Goal: Transaction & Acquisition: Purchase product/service

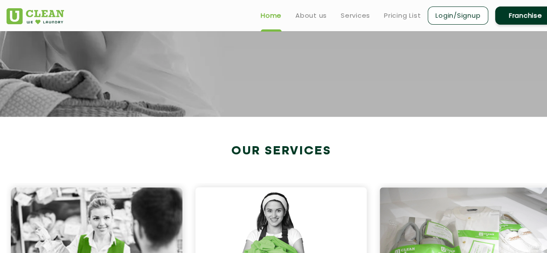
scroll to position [216, 0]
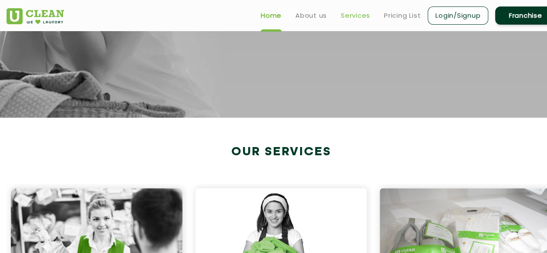
click at [360, 17] on link "Services" at bounding box center [355, 15] width 29 height 10
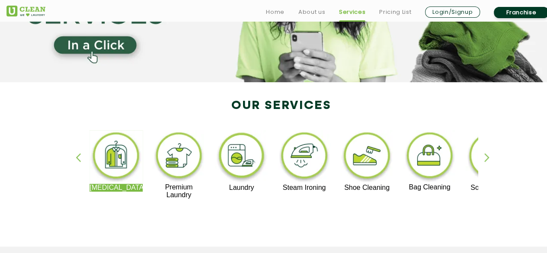
scroll to position [173, 0]
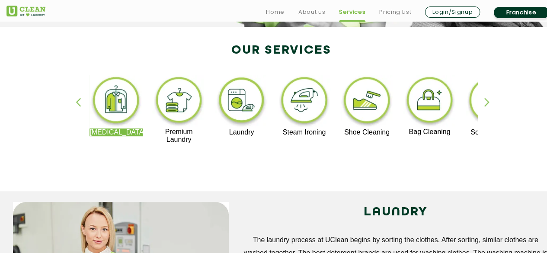
click at [484, 104] on div "button" at bounding box center [490, 110] width 13 height 24
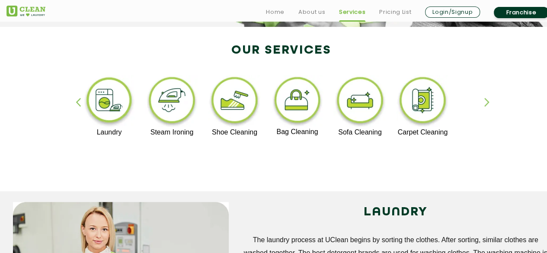
click at [80, 101] on div "button" at bounding box center [82, 110] width 13 height 24
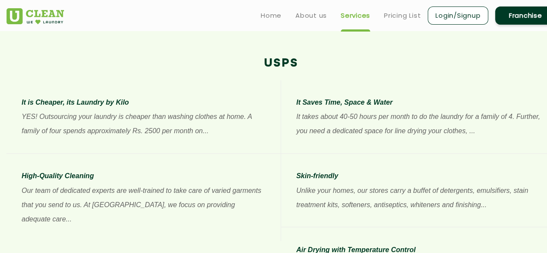
scroll to position [605, 0]
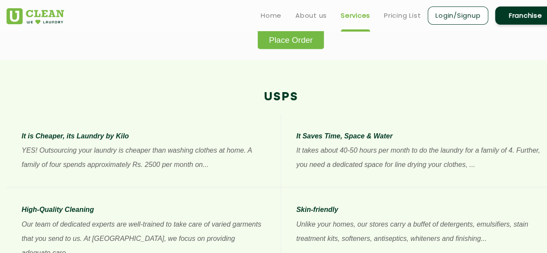
click at [300, 48] on button "Place Order" at bounding box center [291, 38] width 66 height 19
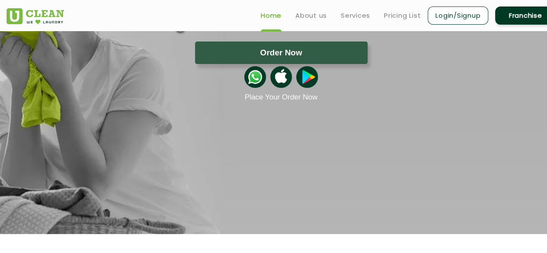
scroll to position [86, 0]
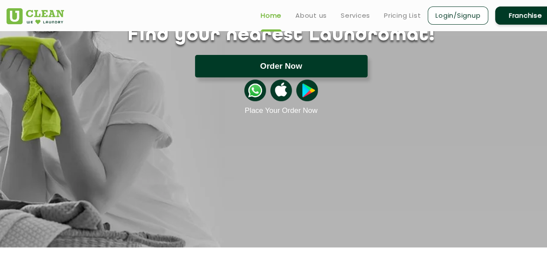
click at [320, 64] on button "Order Now" at bounding box center [281, 66] width 172 height 22
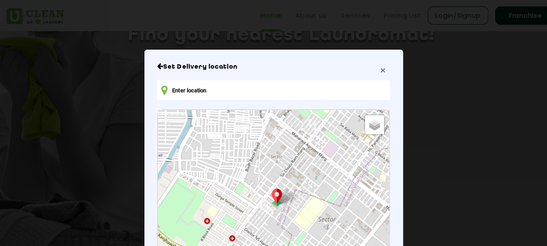
click at [380, 72] on span "×" at bounding box center [382, 70] width 5 height 10
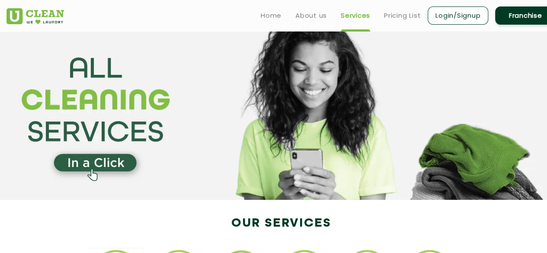
scroll to position [86, 0]
